Goal: Information Seeking & Learning: Learn about a topic

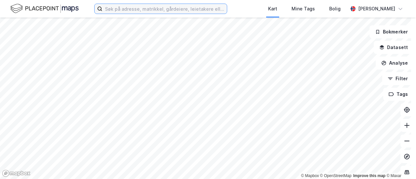
click at [146, 13] on input at bounding box center [164, 9] width 124 height 10
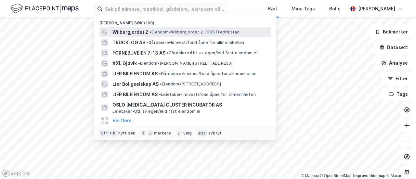
click at [136, 32] on span "Wilbergjordet 2" at bounding box center [130, 32] width 36 height 8
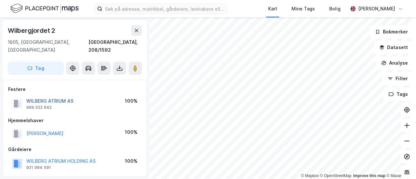
click at [0, 0] on button "WILBERG ATRIUM AS" at bounding box center [0, 0] width 0 height 0
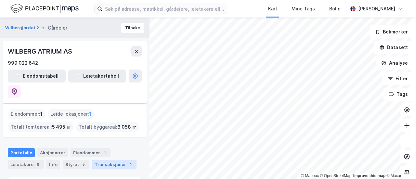
scroll to position [58, 0]
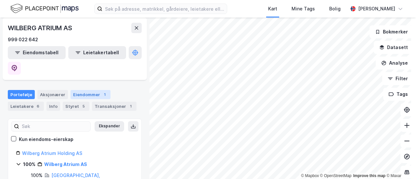
click at [77, 90] on div "Eiendommer 1" at bounding box center [91, 94] width 40 height 9
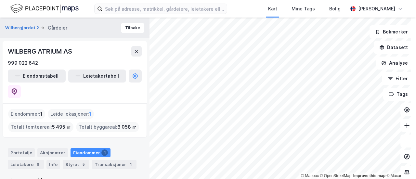
scroll to position [27, 0]
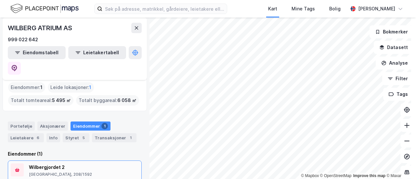
click at [47, 163] on div "Wilbergjordet 2" at bounding box center [77, 167] width 97 height 8
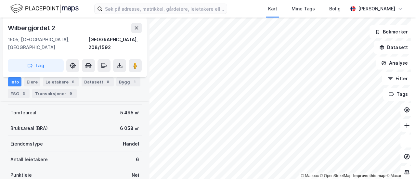
scroll to position [127, 0]
click at [18, 93] on div "ESG 3" at bounding box center [19, 93] width 22 height 9
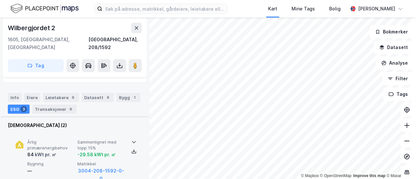
scroll to position [116, 0]
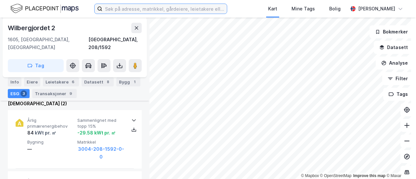
click at [125, 9] on input at bounding box center [164, 9] width 124 height 10
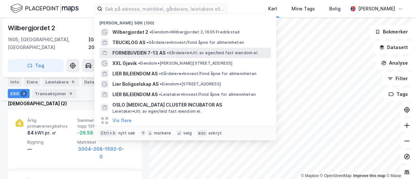
click at [140, 52] on span "FORNEBUVEIEN 7-13 AS" at bounding box center [138, 53] width 53 height 8
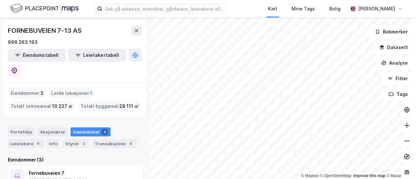
scroll to position [60, 0]
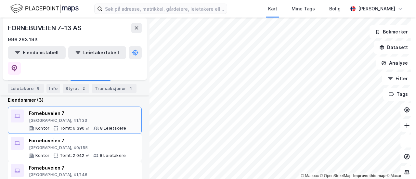
click at [60, 110] on div "Fornebuveien 7 [GEOGRAPHIC_DATA], 41/133 Kontor Tomt: 6 390 ㎡ 8 Leietakere" at bounding box center [77, 120] width 97 height 21
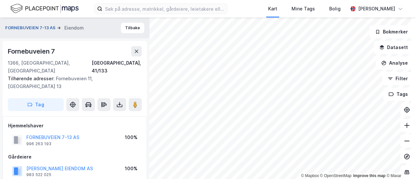
click at [41, 28] on button "FORNEBUVEIEN 7-13 AS" at bounding box center [31, 28] width 52 height 6
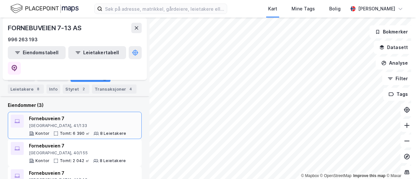
scroll to position [55, 0]
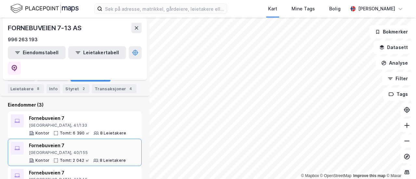
click at [66, 150] on div "[GEOGRAPHIC_DATA], 40/155" at bounding box center [77, 152] width 97 height 5
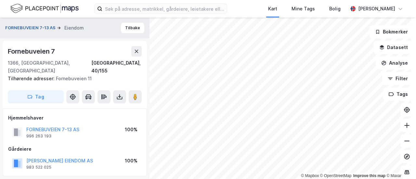
click at [40, 28] on button "FORNEBUVEIEN 7-13 AS" at bounding box center [31, 28] width 52 height 6
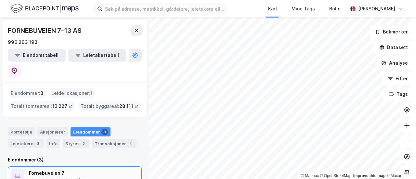
scroll to position [60, 0]
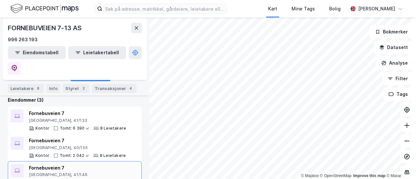
click at [42, 172] on div "[GEOGRAPHIC_DATA], 41/146" at bounding box center [77, 174] width 97 height 5
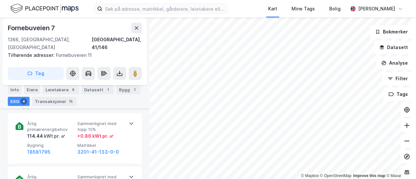
scroll to position [259, 0]
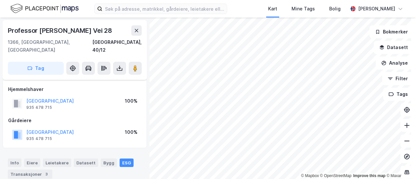
scroll to position [207, 0]
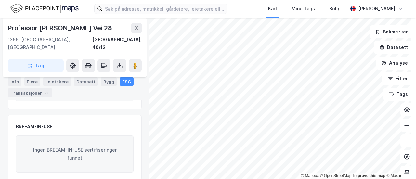
click at [255, 11] on div "Kart Mine Tags Bolig [PERSON_NAME]" at bounding box center [208, 9] width 416 height 18
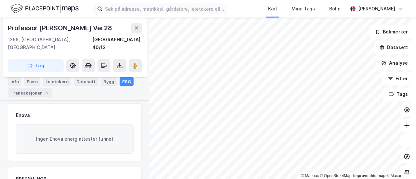
scroll to position [110, 0]
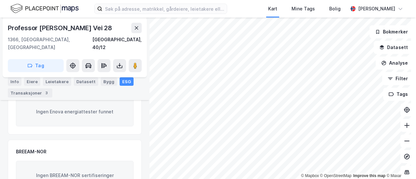
click at [120, 84] on div "ESG" at bounding box center [127, 81] width 14 height 8
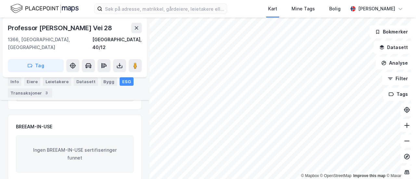
scroll to position [0, 0]
